Goal: Information Seeking & Learning: Learn about a topic

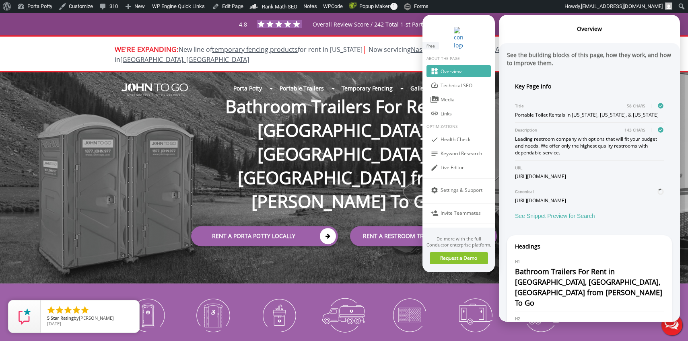
click at [560, 111] on div "Portable Toilet Rentals in [US_STATE], [US_STATE], & [US_STATE]" at bounding box center [589, 114] width 149 height 7
click at [560, 111] on div "Portable Toilet Rentals in New York, New Jersey, & Florida" at bounding box center [589, 114] width 149 height 7
copy div "Portable Toilet Rentals in New York, New Jersey, & Florida"
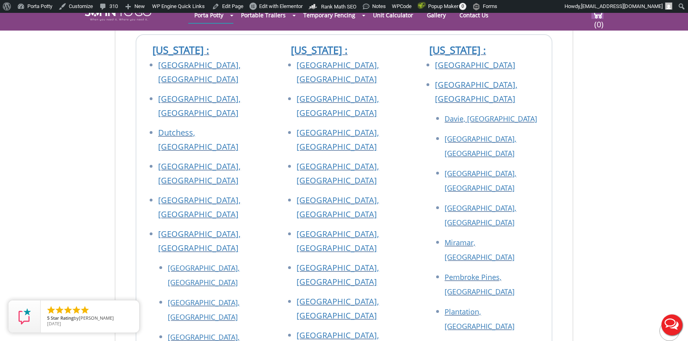
scroll to position [2388, 0]
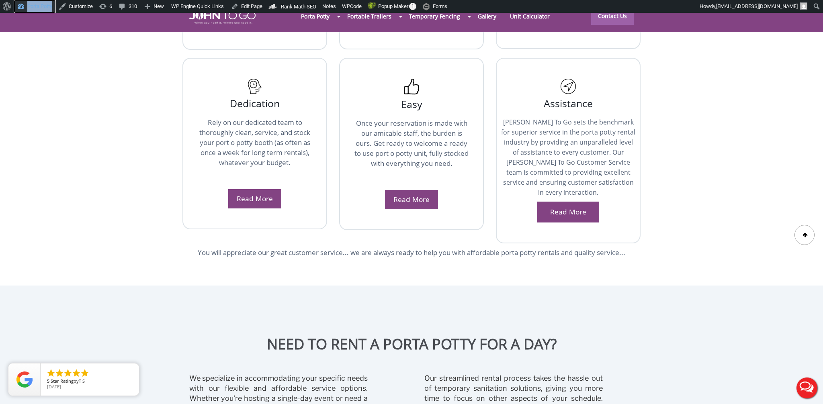
scroll to position [1395, 0]
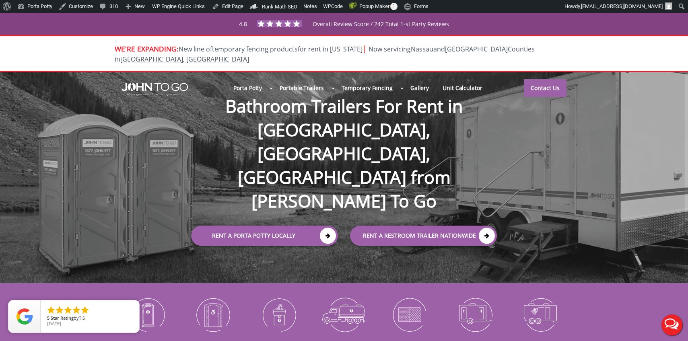
click at [342, 217] on div "Rent a Porta Potty Locally" at bounding box center [260, 234] width 167 height 35
